Goal: Check status: Check status

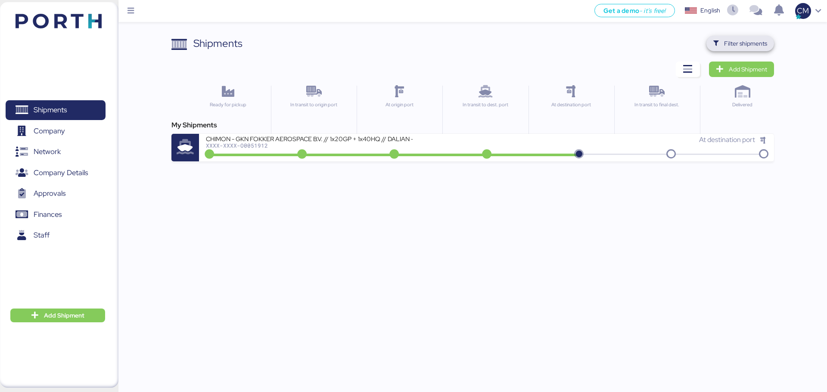
click at [746, 46] on span "Filter shipments" at bounding box center [745, 43] width 43 height 10
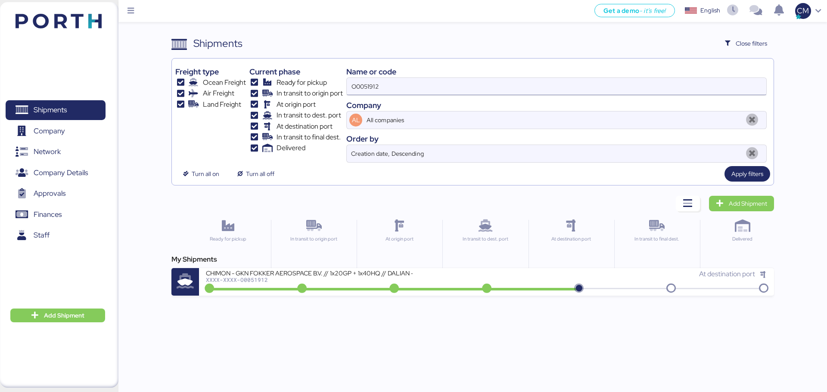
click at [372, 84] on input "O0051912" at bounding box center [556, 86] width 419 height 17
paste input "O0051585"
type input "O0051585"
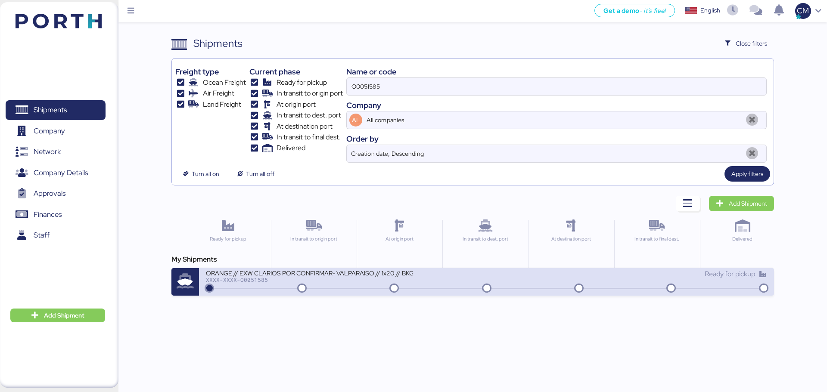
click at [368, 282] on div "XXXX-XXXX-O0051585" at bounding box center [309, 280] width 207 height 6
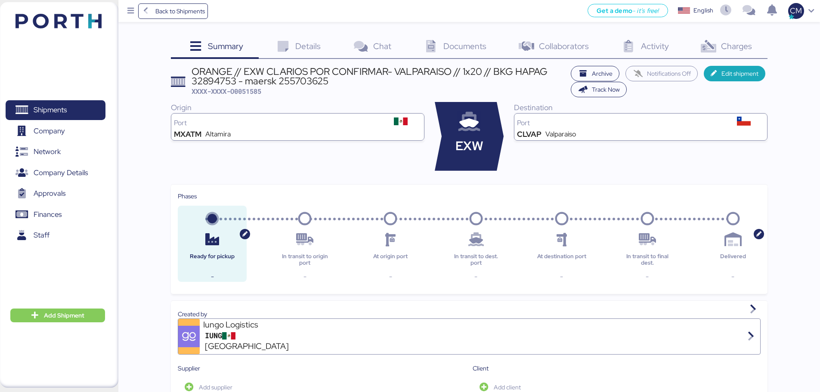
click at [274, 167] on div "Origin Port MXATM [GEOGRAPHIC_DATA]" at bounding box center [298, 136] width 254 height 69
